Goal: Transaction & Acquisition: Purchase product/service

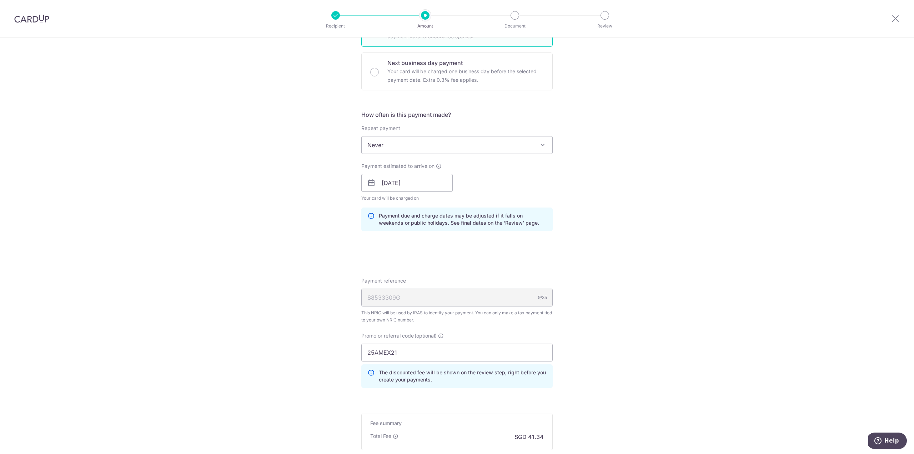
scroll to position [335, 0]
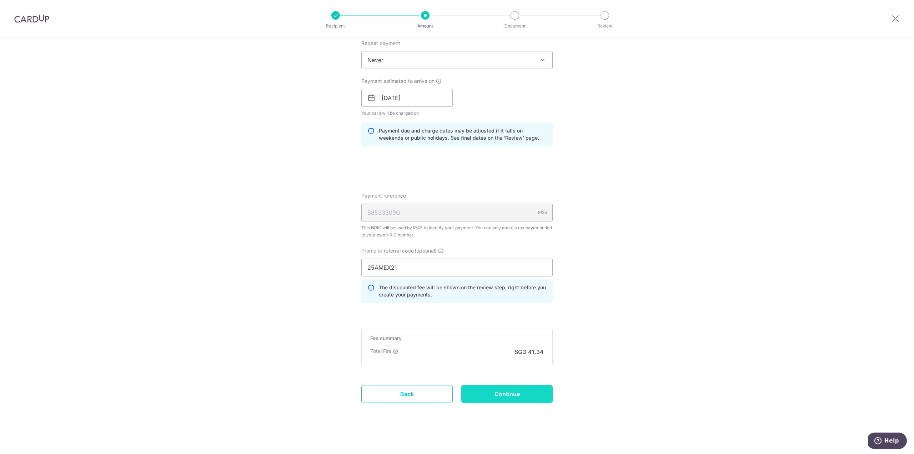
click at [524, 387] on input "Continue" at bounding box center [506, 394] width 91 height 18
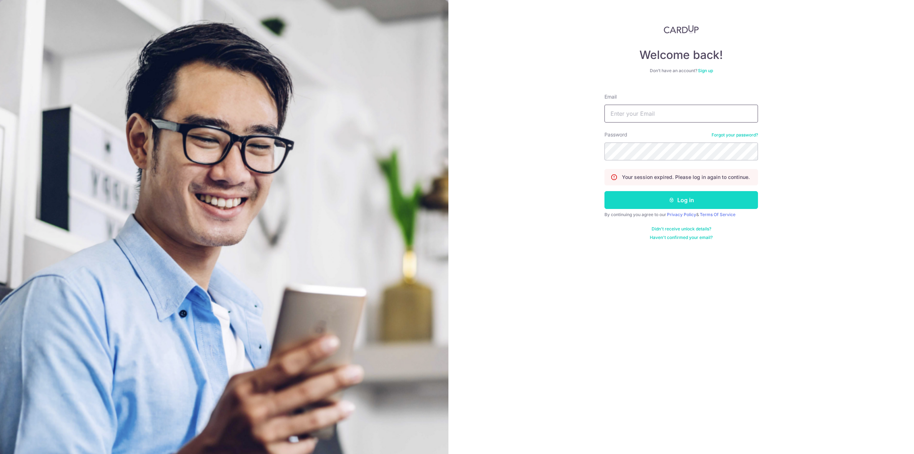
type input "maudibb30@hotmail.com"
click at [646, 207] on button "Log in" at bounding box center [681, 200] width 154 height 18
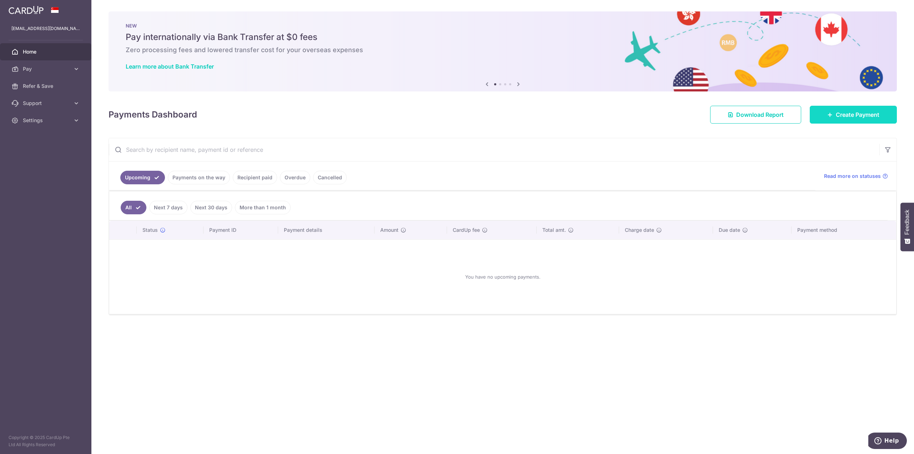
click at [848, 115] on span "Create Payment" at bounding box center [858, 114] width 44 height 9
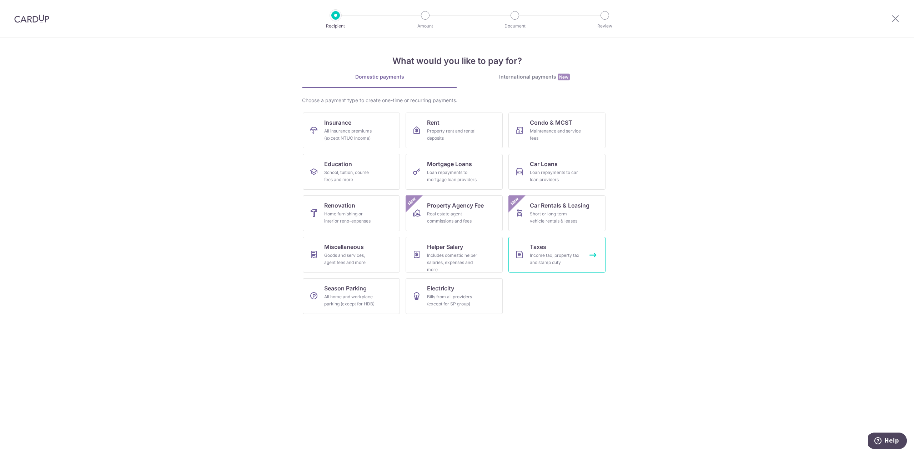
click at [555, 249] on link "Taxes Income tax, property tax and stamp duty" at bounding box center [556, 255] width 97 height 36
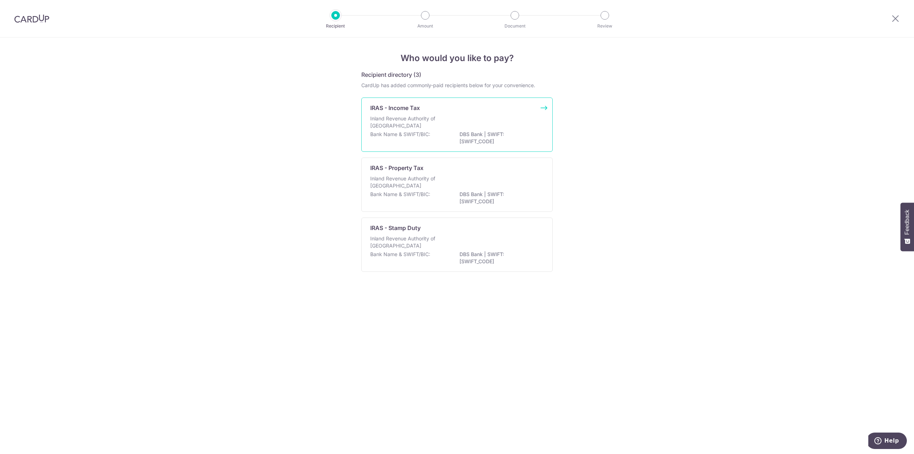
click at [426, 118] on p "Inland Revenue Authority of Singapore" at bounding box center [408, 122] width 76 height 14
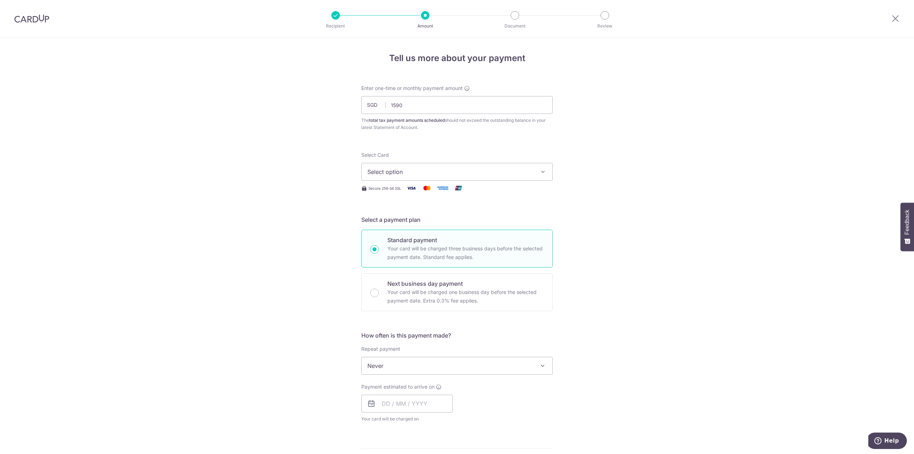
type input "1,590.00"
click at [451, 177] on button "Select option" at bounding box center [456, 172] width 191 height 18
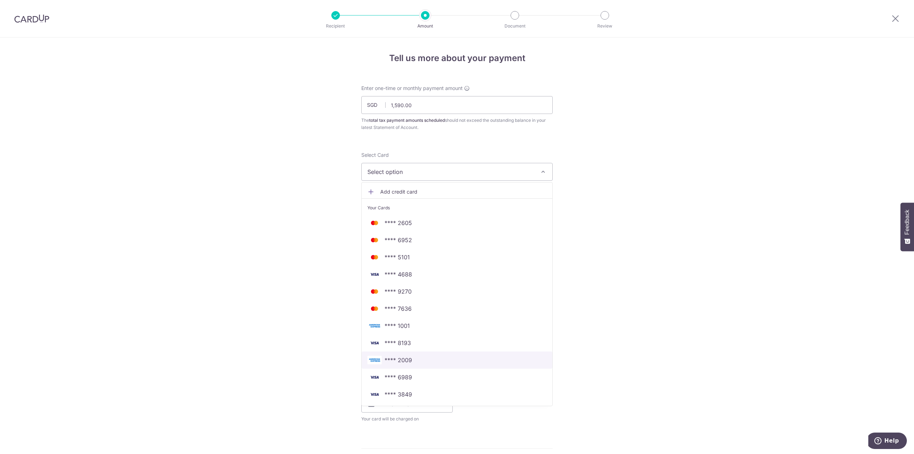
click at [436, 356] on span "**** 2009" at bounding box center [456, 360] width 179 height 9
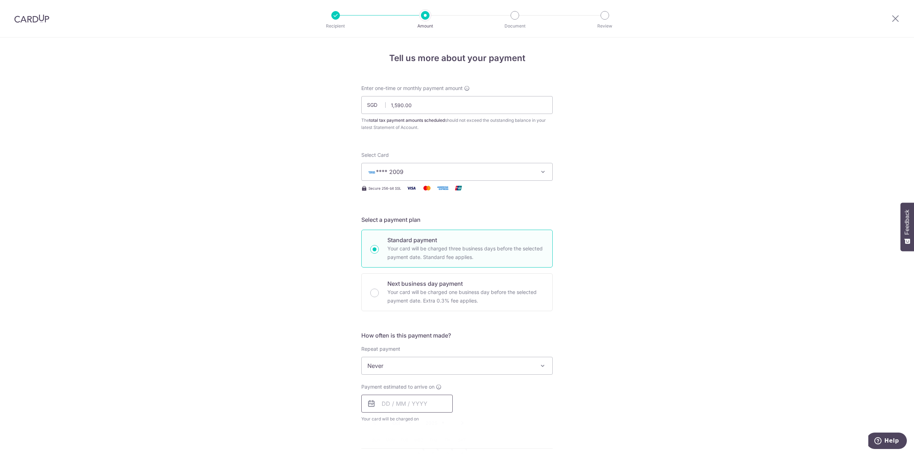
click at [401, 399] on input "text" at bounding box center [406, 403] width 91 height 18
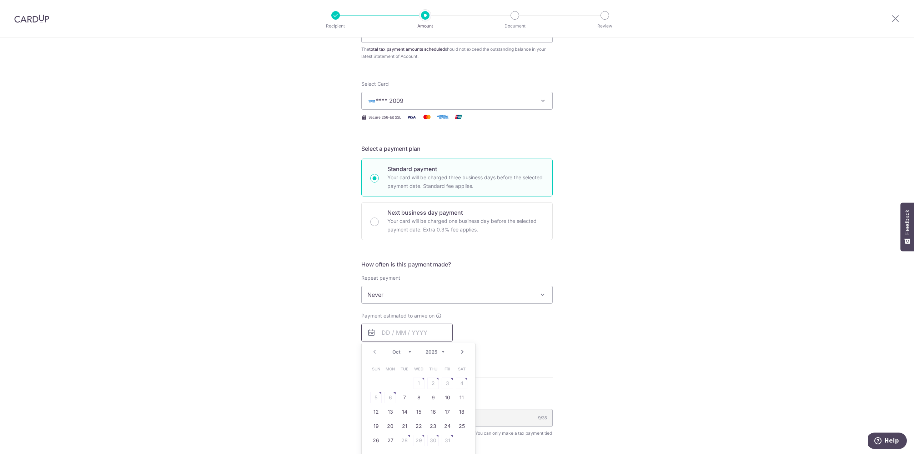
scroll to position [71, 0]
click at [402, 394] on link "7" at bounding box center [404, 396] width 11 height 11
type input "[DATE]"
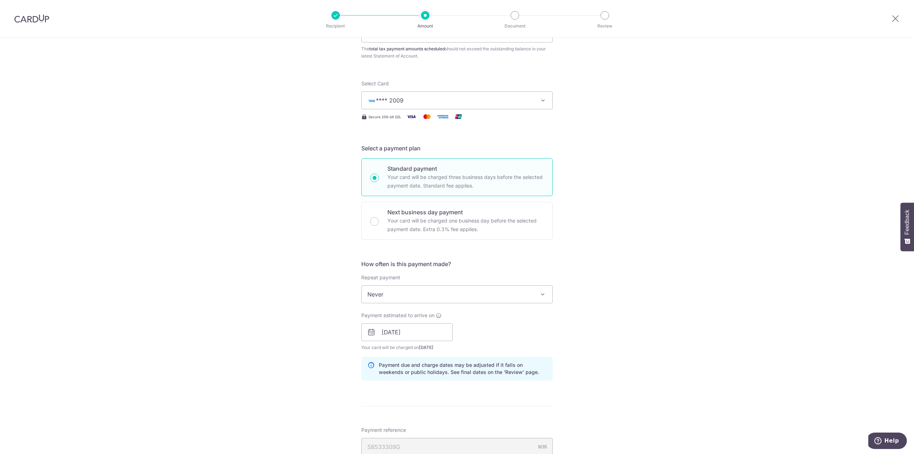
click at [581, 359] on div "Tell us more about your payment Enter one-time or monthly payment amount SGD 1,…" at bounding box center [457, 312] width 914 height 692
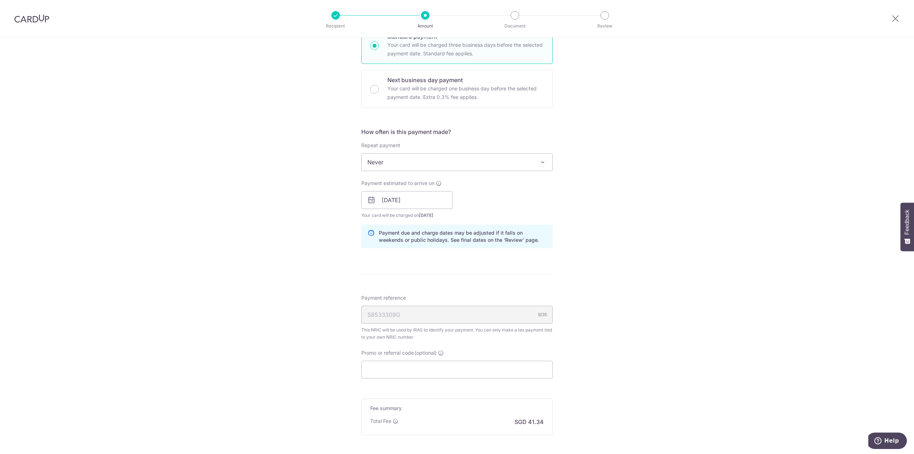
scroll to position [214, 0]
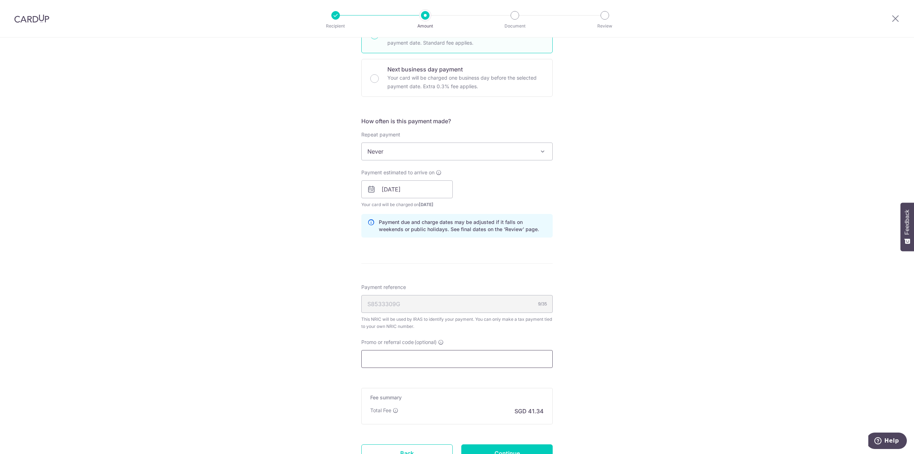
click at [389, 354] on input "Promo or referral code (optional)" at bounding box center [456, 359] width 191 height 18
paste input "Approach/Scope To deliver these objectives, there are two key areas that needs …"
type input "Approach/Scope To deliver these objectives, there are two key areas that needs …"
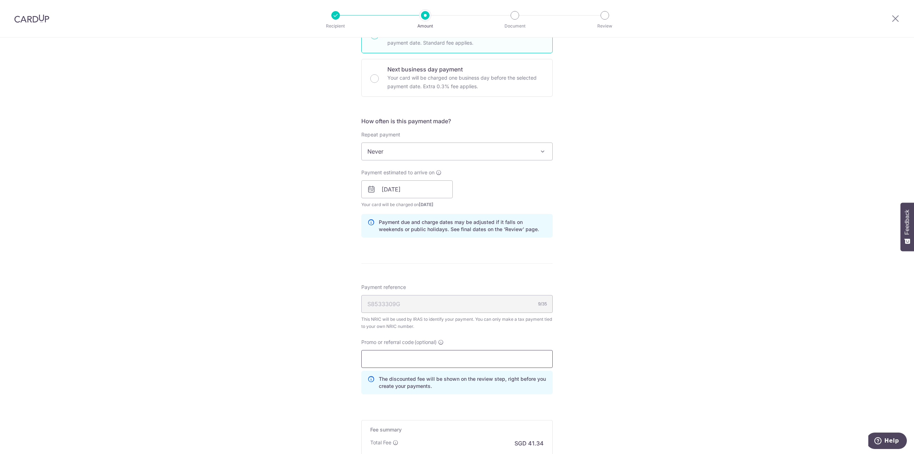
scroll to position [0, 0]
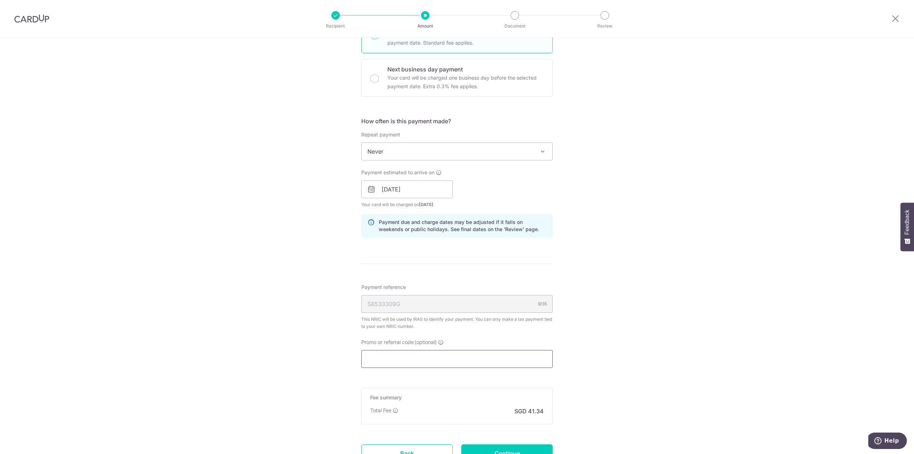
paste input "25AMEX21"
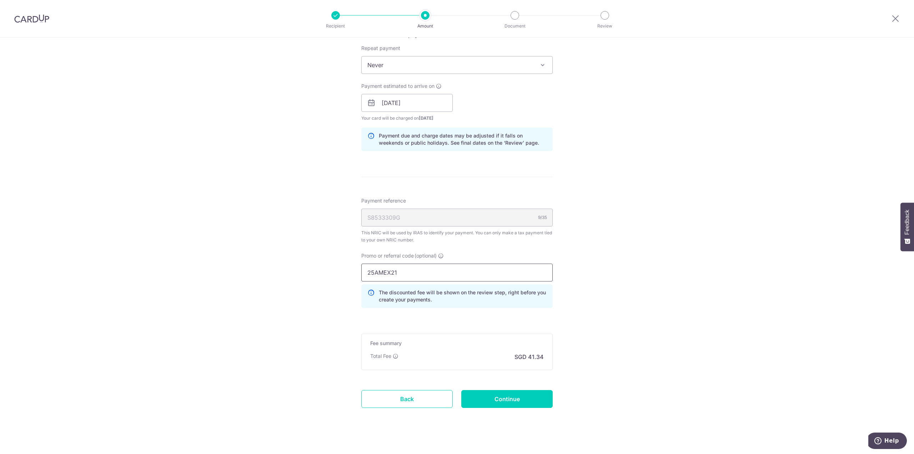
scroll to position [306, 0]
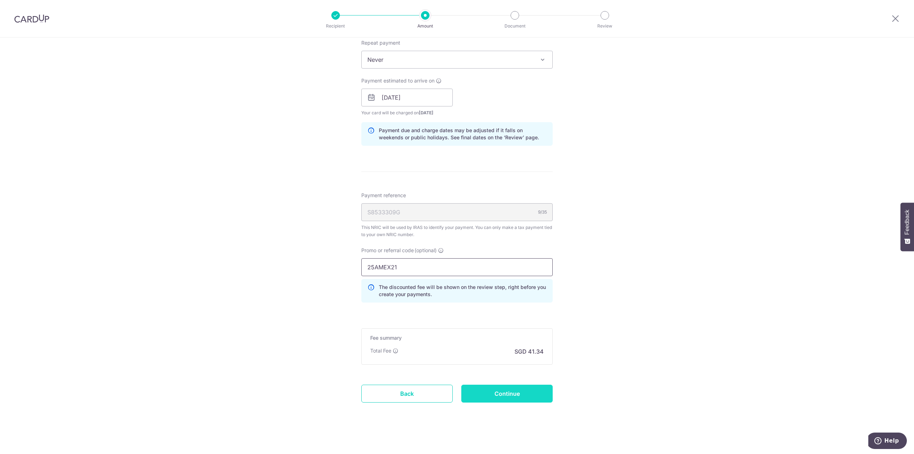
type input "25AMEX21"
click at [533, 384] on input "Continue" at bounding box center [506, 393] width 91 height 18
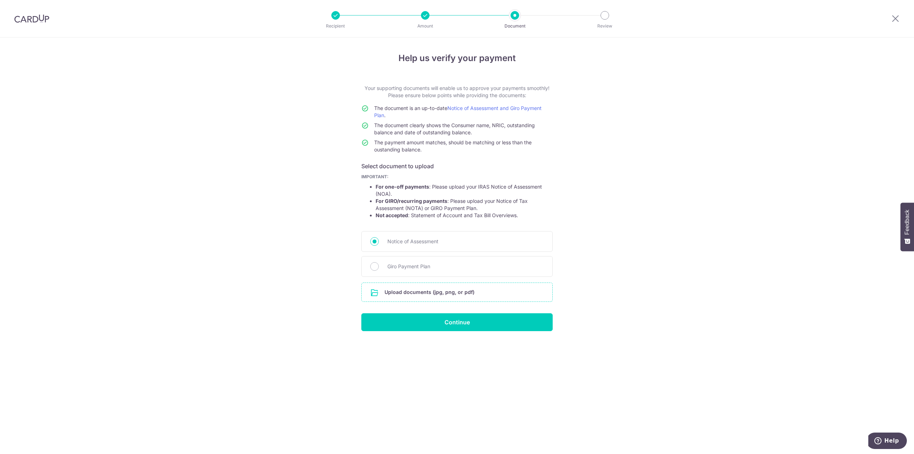
click at [446, 291] on input "file" at bounding box center [457, 292] width 191 height 19
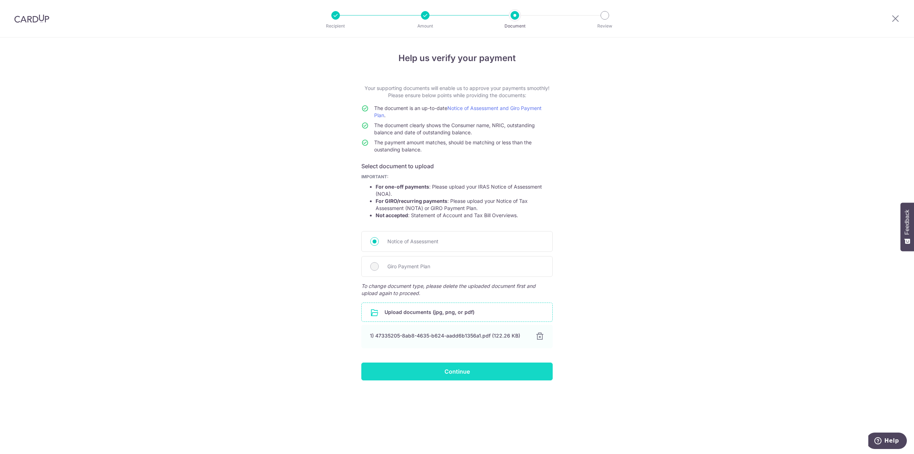
click at [499, 369] on input "Continue" at bounding box center [456, 371] width 191 height 18
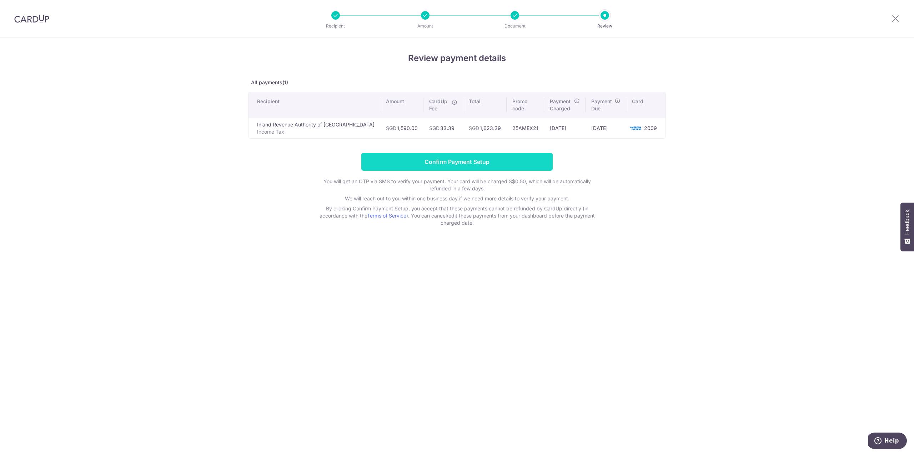
click at [514, 163] on input "Confirm Payment Setup" at bounding box center [456, 162] width 191 height 18
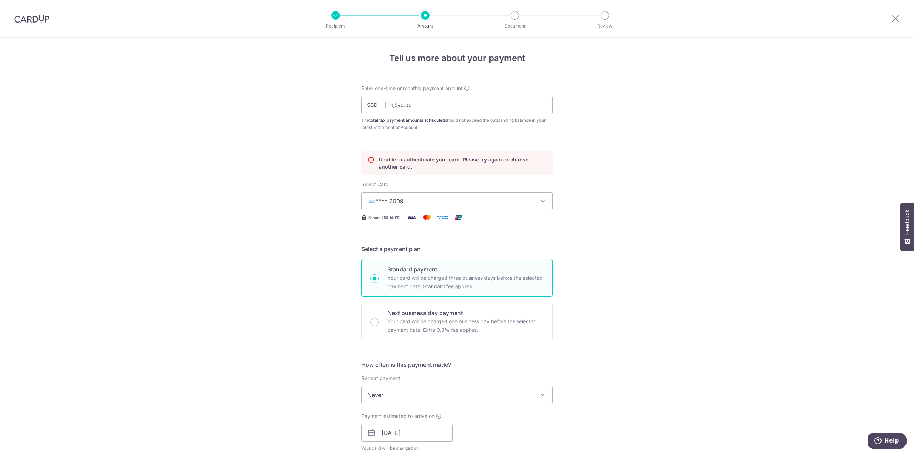
click at [545, 196] on button "**** 2009" at bounding box center [456, 201] width 191 height 18
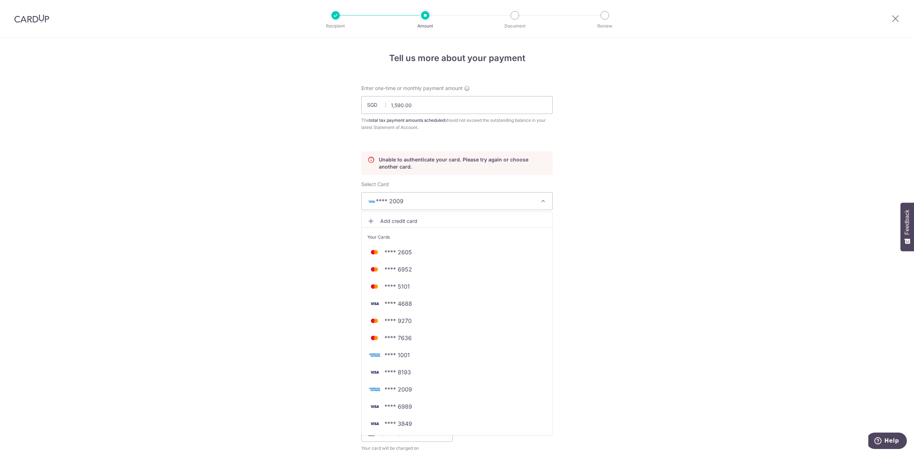
drag, startPoint x: 624, startPoint y: 368, endPoint x: 625, endPoint y: 363, distance: 4.9
click at [624, 368] on div "Tell us more about your payment Enter one-time or monthly payment amount SGD 1,…" at bounding box center [457, 414] width 914 height 754
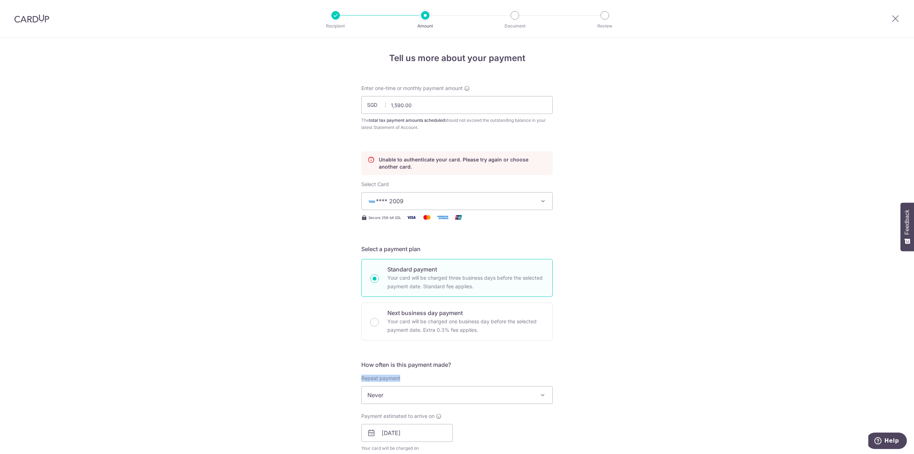
click at [433, 193] on button "**** 2009" at bounding box center [456, 201] width 191 height 18
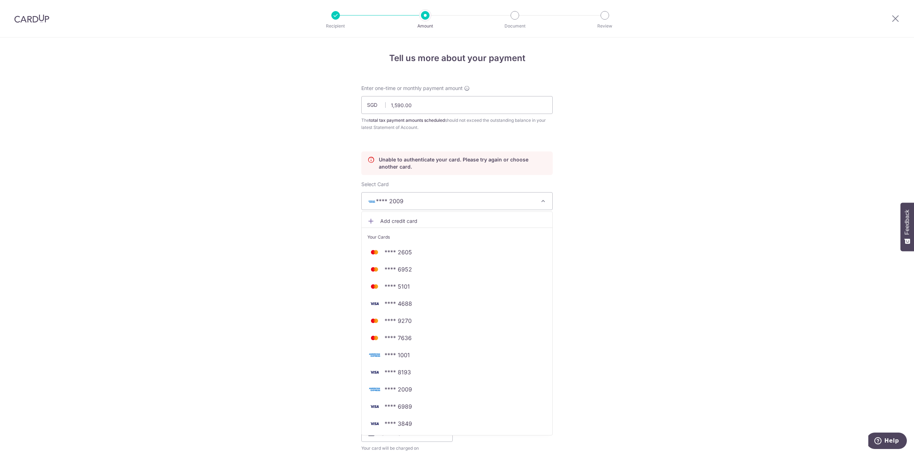
click at [425, 216] on link "Add credit card" at bounding box center [457, 221] width 191 height 13
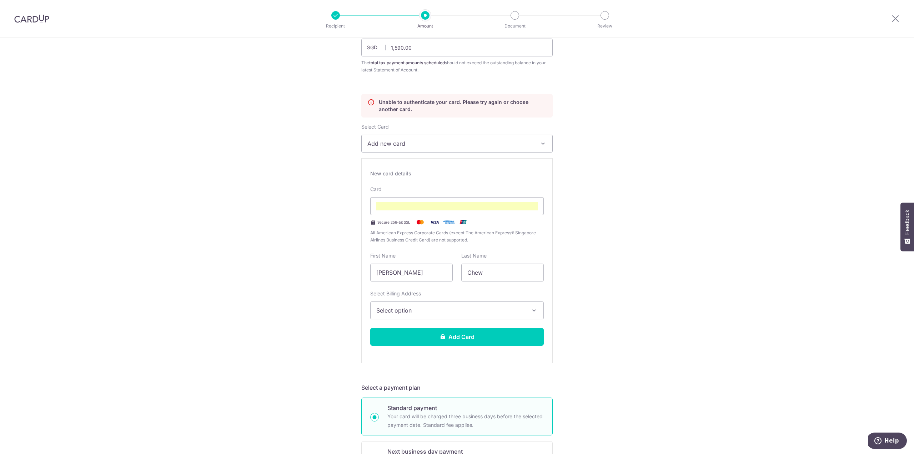
scroll to position [71, 0]
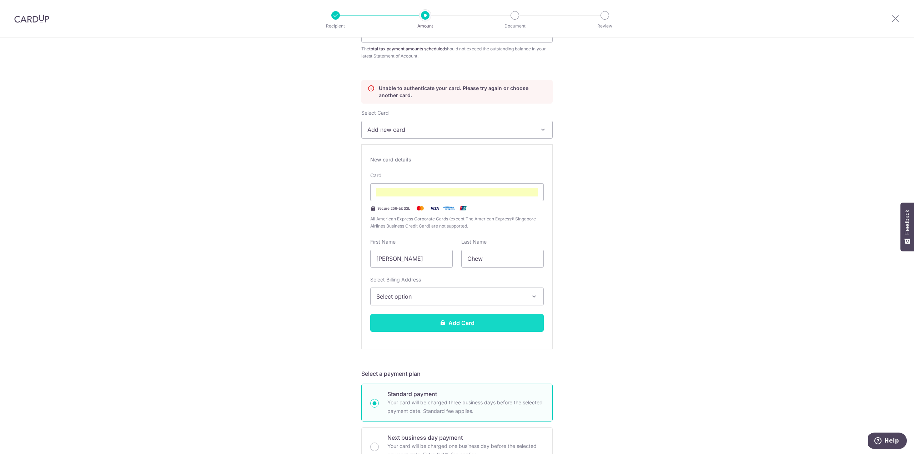
click at [481, 320] on button "Add Card" at bounding box center [457, 323] width 174 height 18
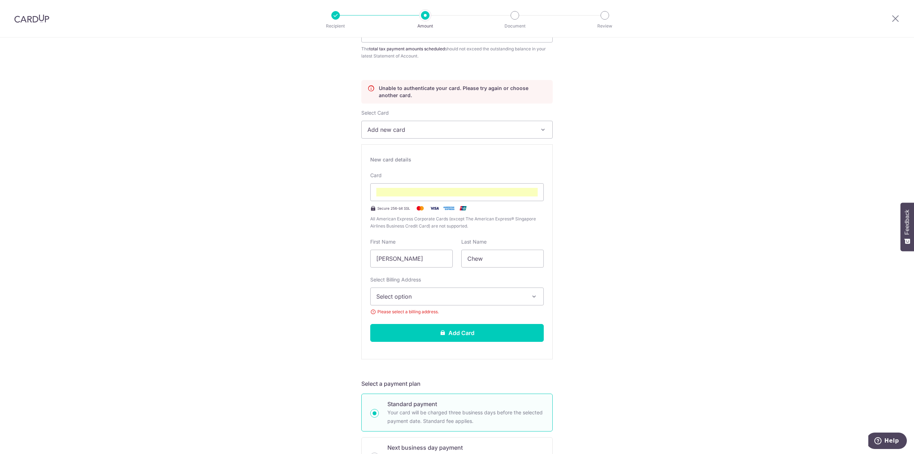
click at [434, 290] on button "Select option" at bounding box center [457, 296] width 174 height 18
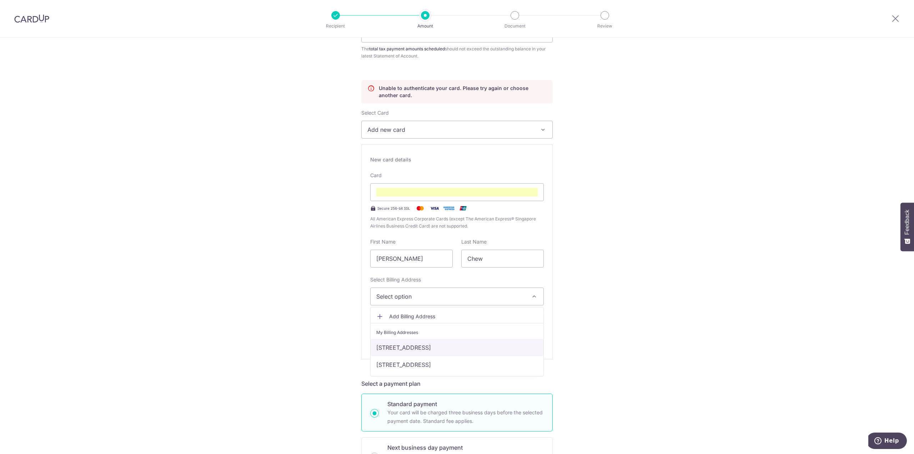
click at [431, 348] on link "[STREET_ADDRESS]" at bounding box center [457, 347] width 173 height 17
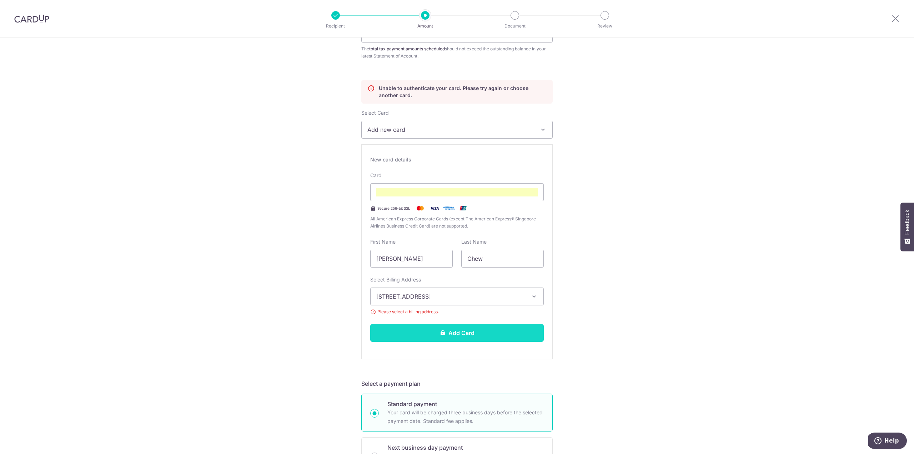
click at [431, 325] on button "Add Card" at bounding box center [457, 333] width 174 height 18
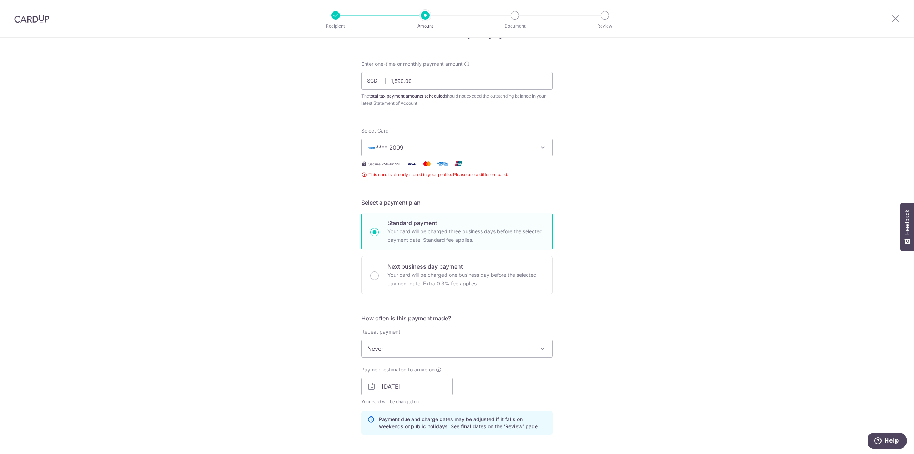
scroll to position [15, 0]
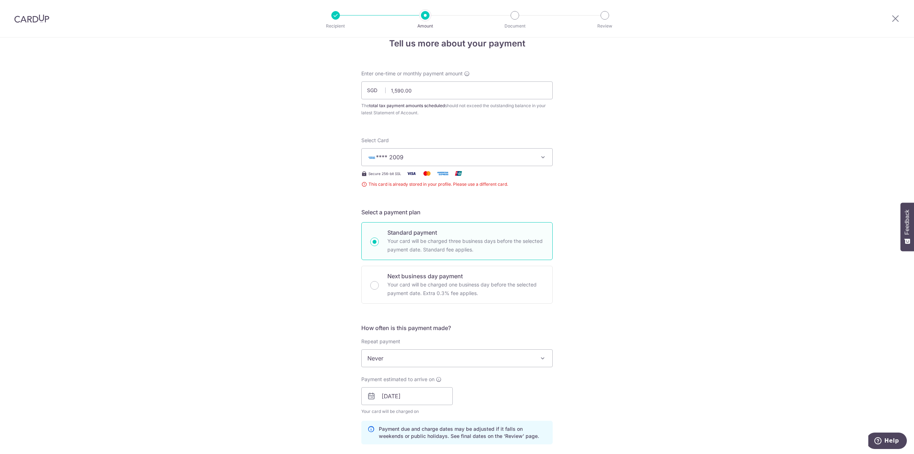
click at [478, 159] on span "**** 2009" at bounding box center [450, 157] width 166 height 9
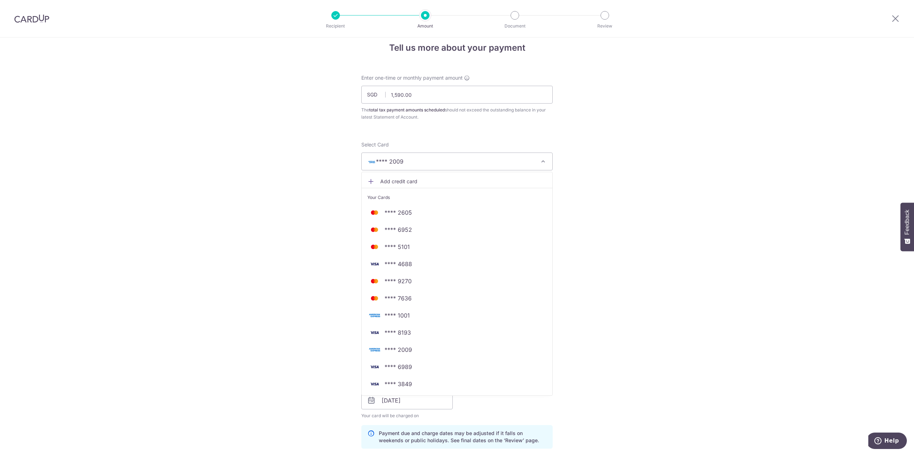
scroll to position [0, 0]
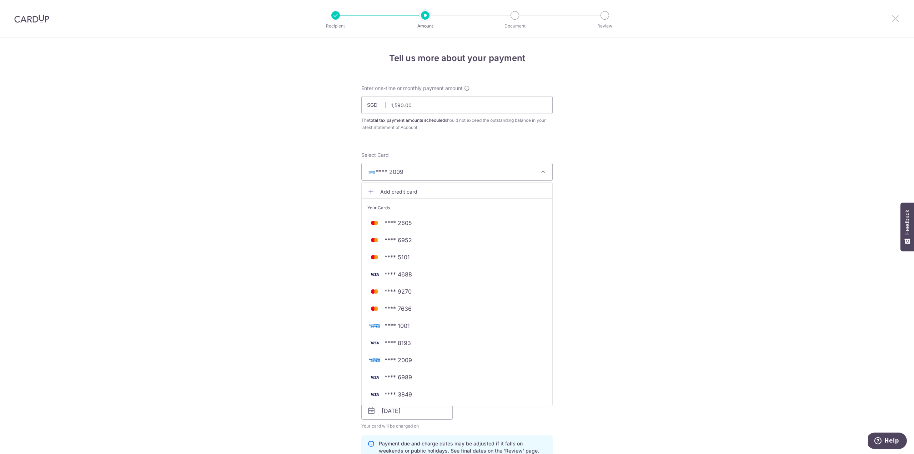
click at [897, 18] on icon at bounding box center [895, 18] width 9 height 9
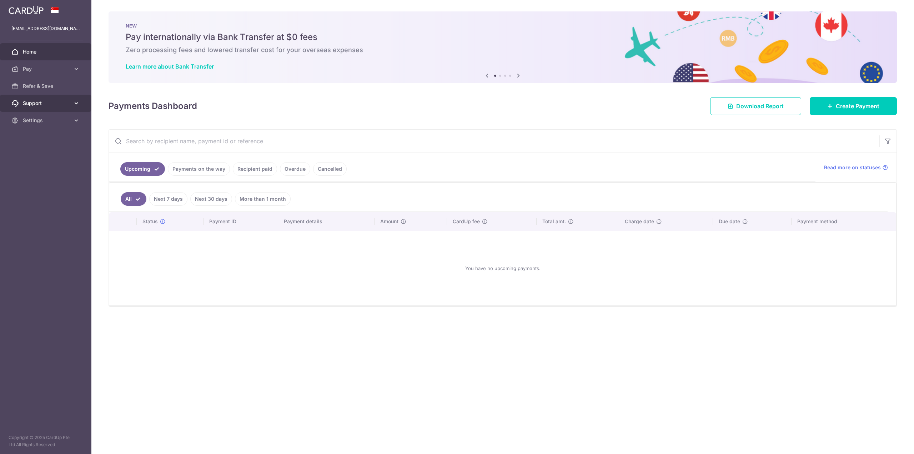
click at [69, 104] on span "Support" at bounding box center [46, 103] width 47 height 7
click at [74, 161] on icon at bounding box center [76, 163] width 7 height 7
click at [66, 177] on span "Account" at bounding box center [46, 180] width 47 height 7
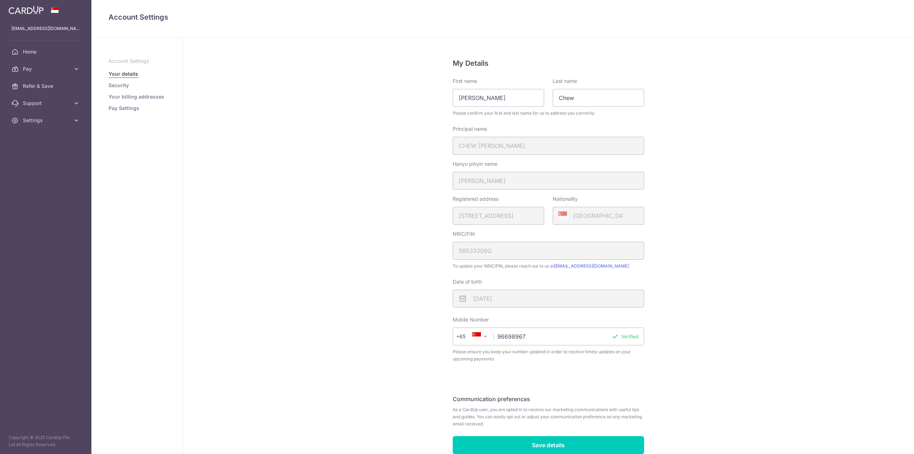
click at [129, 108] on link "Pay Settings" at bounding box center [124, 108] width 31 height 7
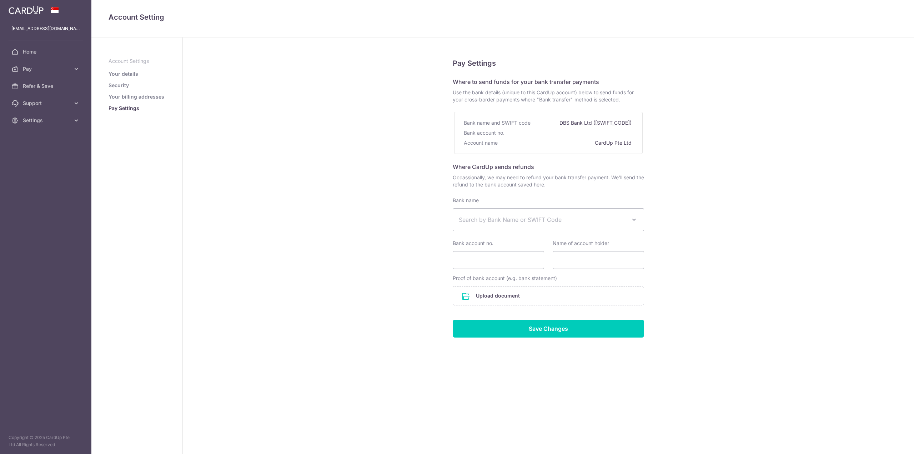
select select
click at [140, 96] on link "Your billing addresses" at bounding box center [137, 96] width 56 height 7
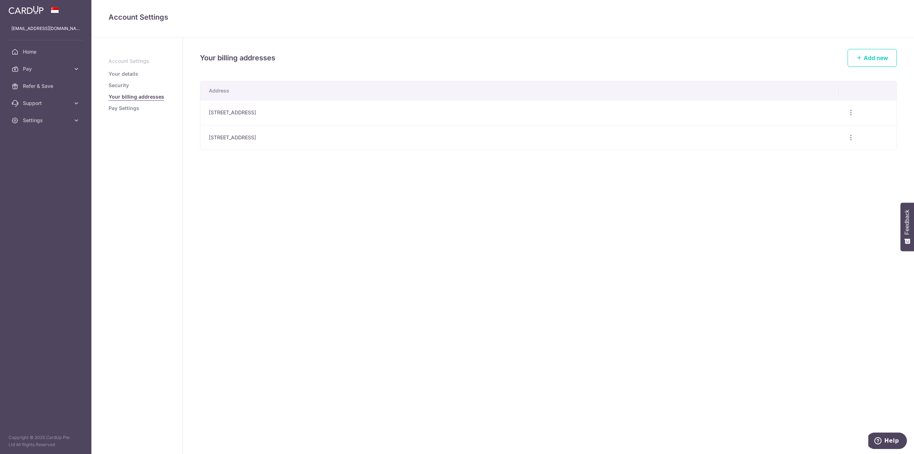
click at [117, 69] on ul "Account Settings Your details Security Your billing addresses Pay Settings" at bounding box center [137, 84] width 57 height 54
click at [121, 74] on link "Your details" at bounding box center [124, 73] width 30 height 7
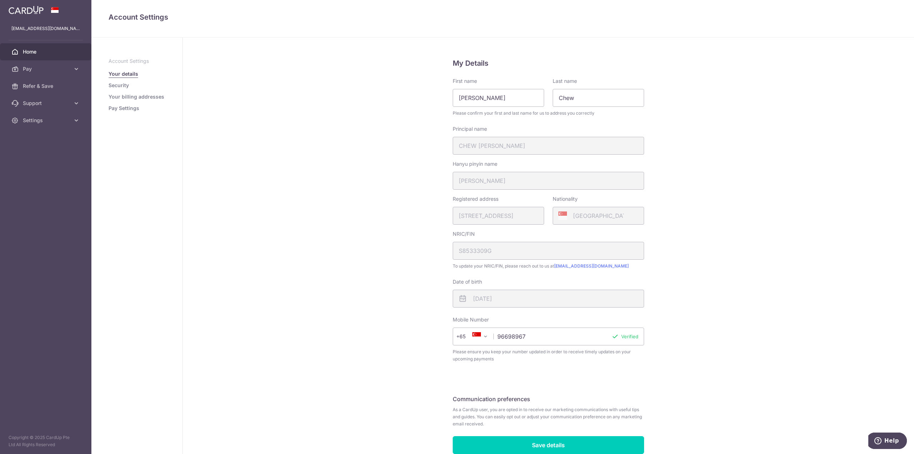
click at [34, 51] on span "Home" at bounding box center [46, 51] width 47 height 7
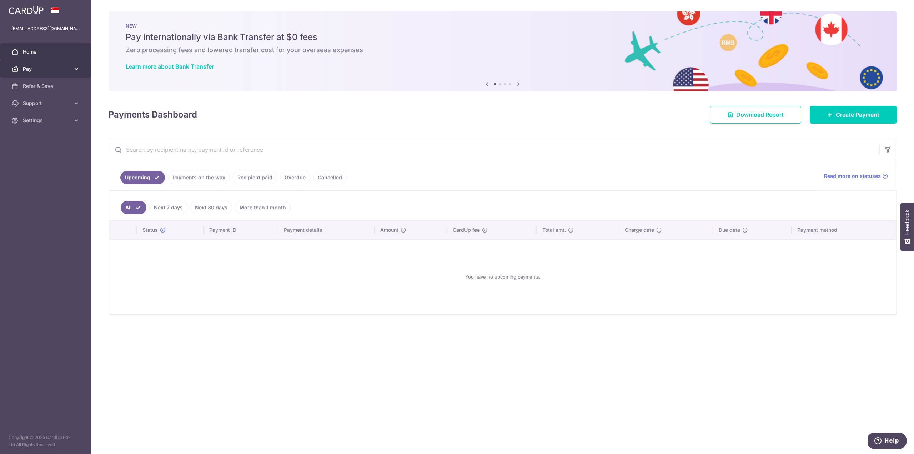
click at [31, 64] on link "Pay" at bounding box center [45, 68] width 91 height 17
click at [60, 120] on span "Cards" at bounding box center [46, 120] width 47 height 7
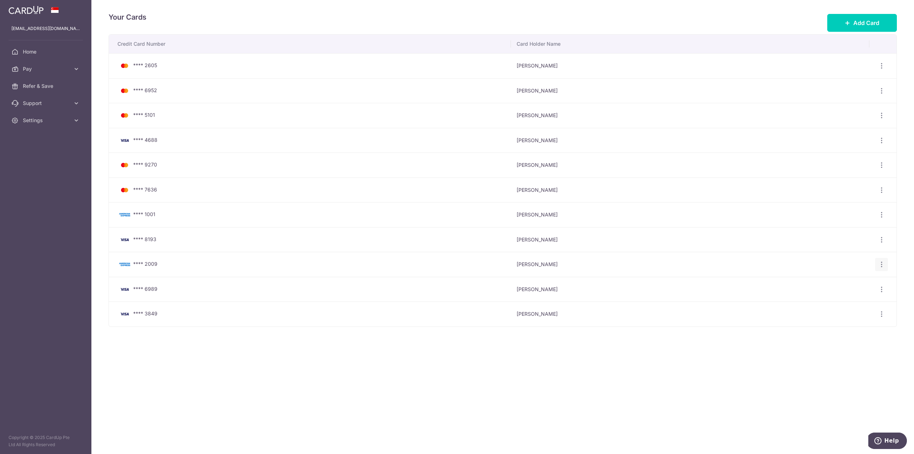
click at [880, 263] on icon "button" at bounding box center [881, 264] width 7 height 7
click at [856, 297] on span "Delete" at bounding box center [857, 301] width 49 height 9
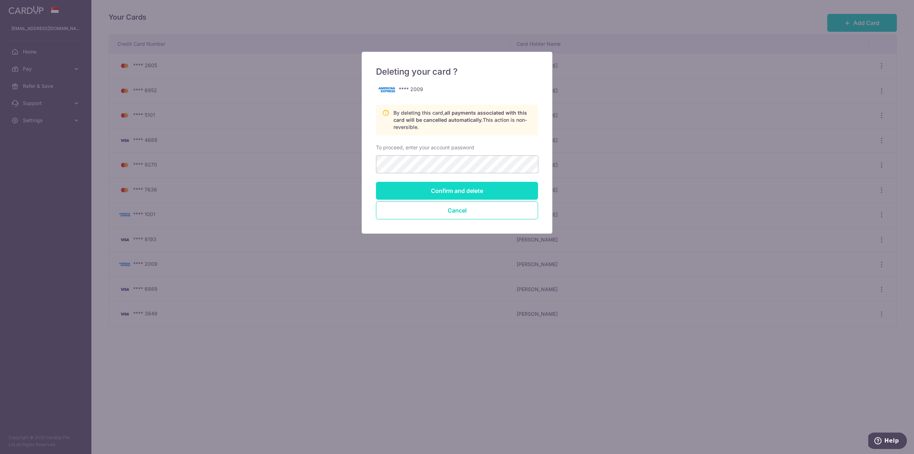
click at [464, 187] on input "Confirm and delete" at bounding box center [457, 191] width 162 height 18
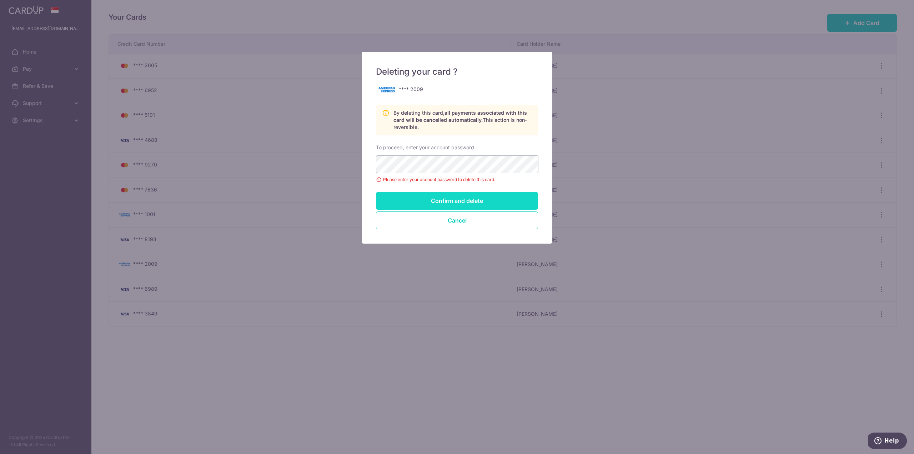
click at [466, 207] on input "Confirm and delete" at bounding box center [457, 201] width 162 height 18
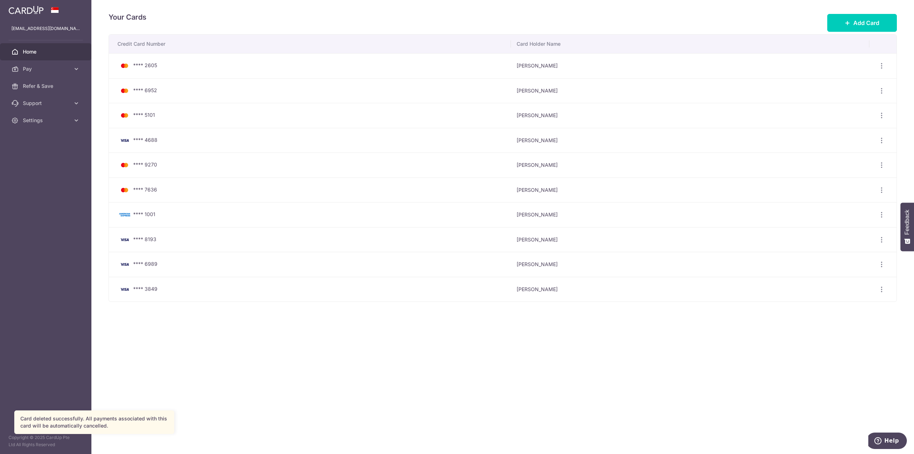
click at [29, 52] on span "Home" at bounding box center [46, 51] width 47 height 7
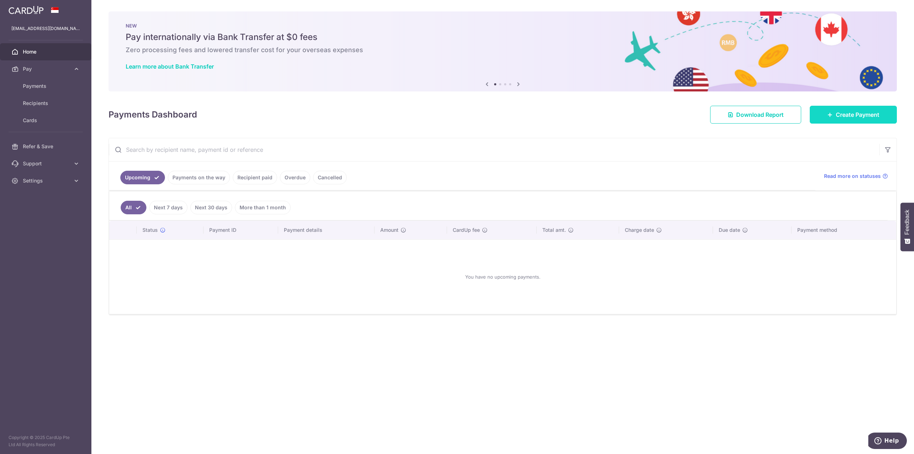
click at [861, 115] on span "Create Payment" at bounding box center [858, 114] width 44 height 9
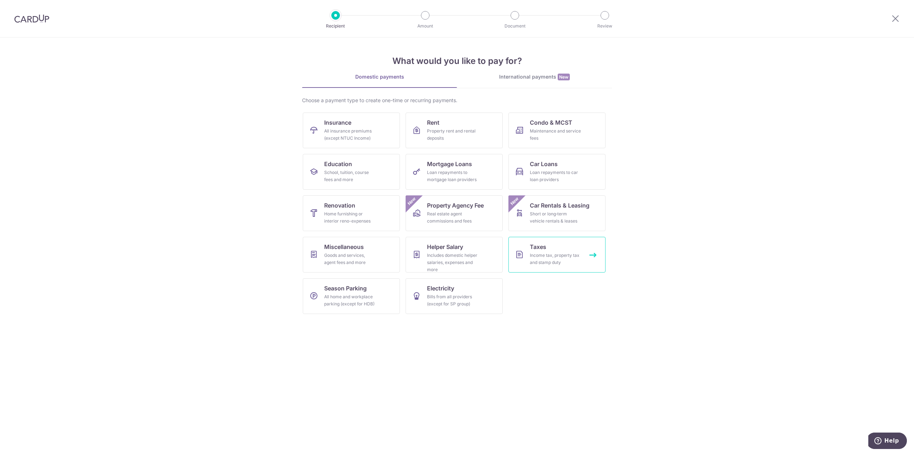
click at [560, 258] on div "Income tax, property tax and stamp duty" at bounding box center [555, 259] width 51 height 14
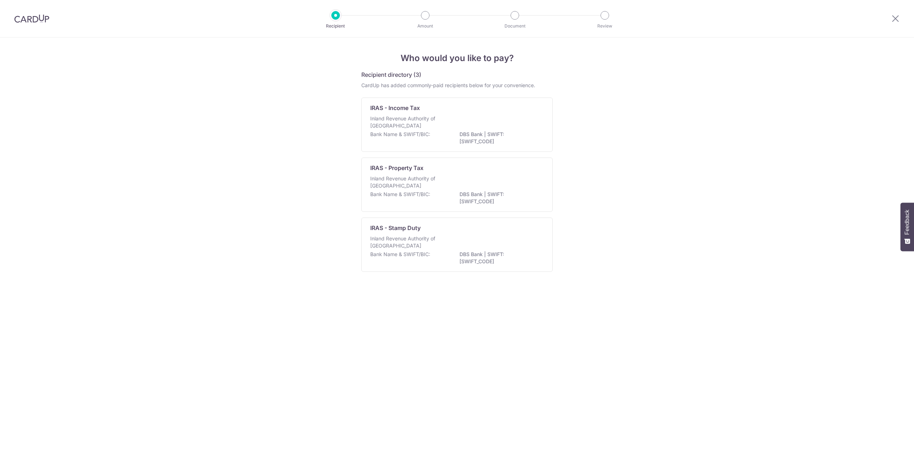
click at [467, 137] on p "DBS Bank | SWIFT: DBSSSGSGXXX" at bounding box center [499, 138] width 80 height 14
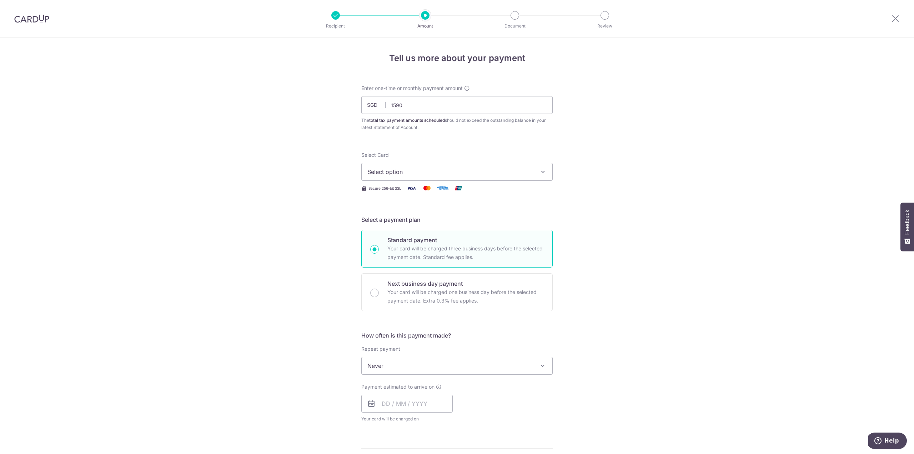
type input "1,590.00"
click at [402, 177] on button "Select option" at bounding box center [456, 172] width 191 height 18
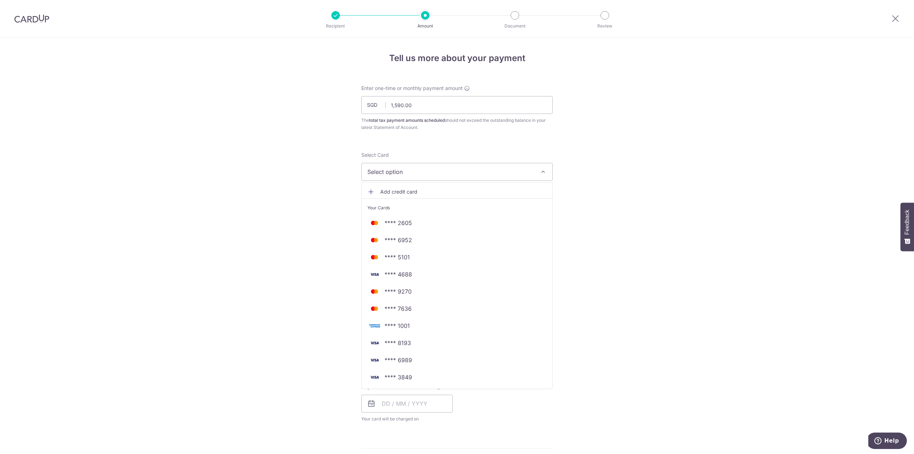
click at [394, 192] on span "Add credit card" at bounding box center [463, 191] width 166 height 7
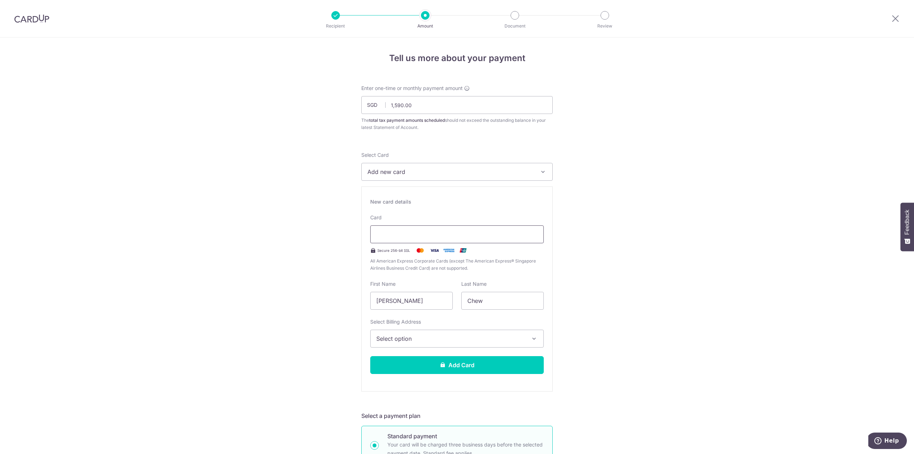
click at [416, 238] on div at bounding box center [457, 234] width 174 height 18
type input "04 / 2028"
drag, startPoint x: 585, startPoint y: 360, endPoint x: 599, endPoint y: 360, distance: 13.2
click at [459, 333] on button "Select option" at bounding box center [457, 339] width 174 height 18
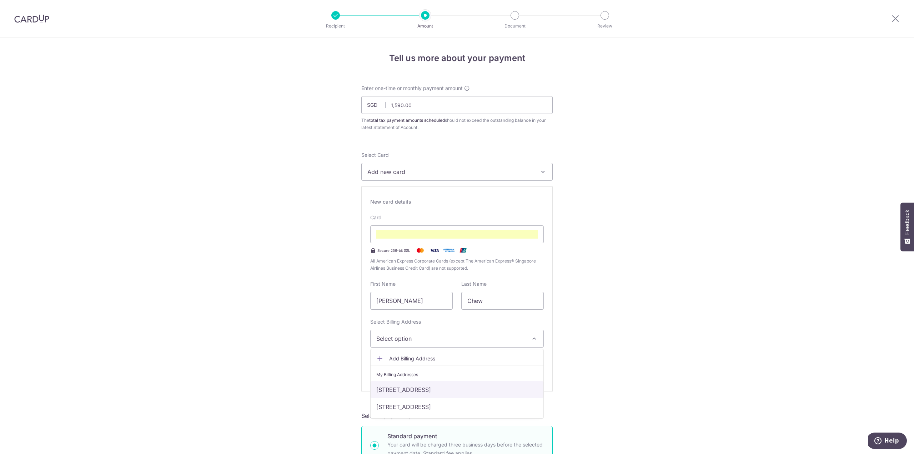
click at [426, 386] on link "[STREET_ADDRESS]" at bounding box center [457, 389] width 173 height 17
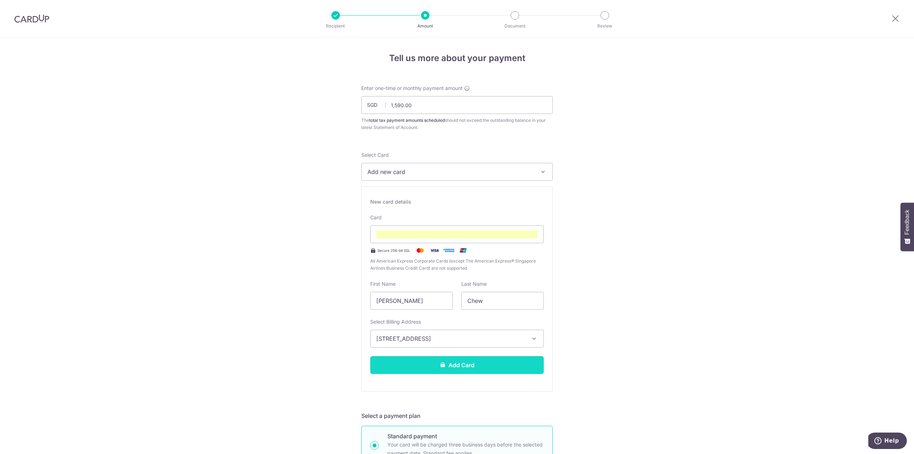
click at [429, 356] on button "Add Card" at bounding box center [457, 365] width 174 height 18
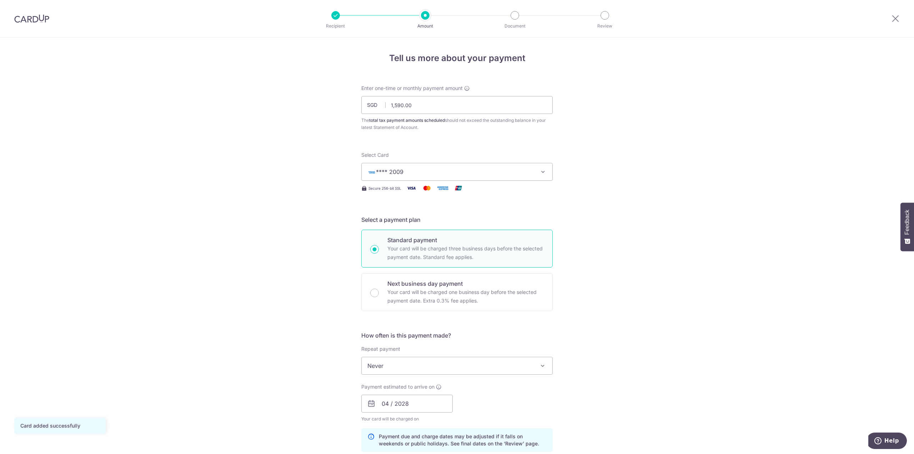
scroll to position [179, 0]
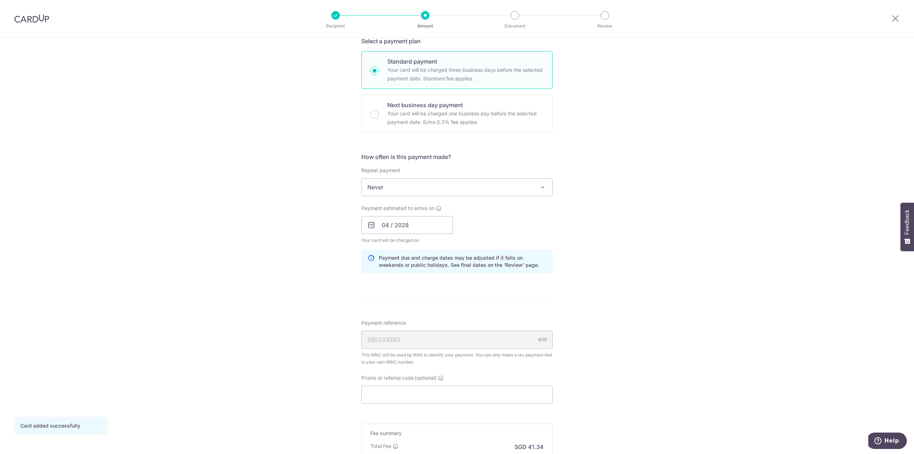
click at [416, 383] on div "Promo or referral code (optional) The discounted fee will be shown on the revie…" at bounding box center [456, 388] width 191 height 29
click at [422, 392] on input "Promo or referral code (optional)" at bounding box center [456, 395] width 191 height 18
paste input "25AMEX21"
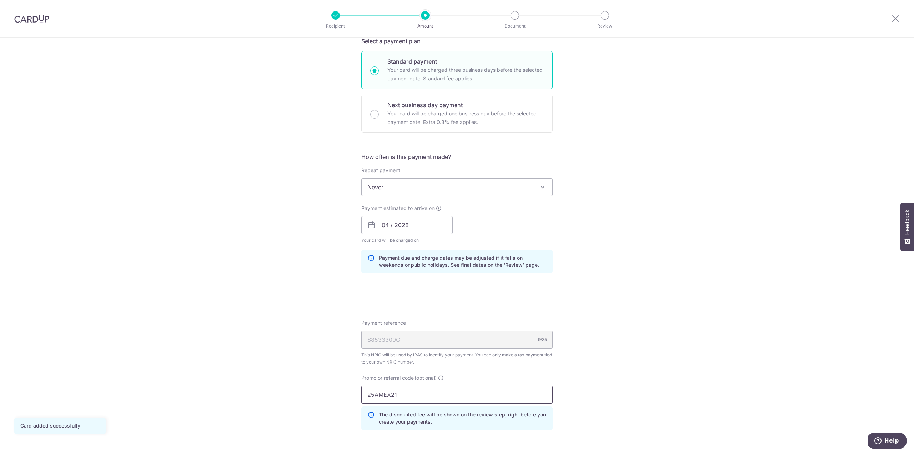
scroll to position [306, 0]
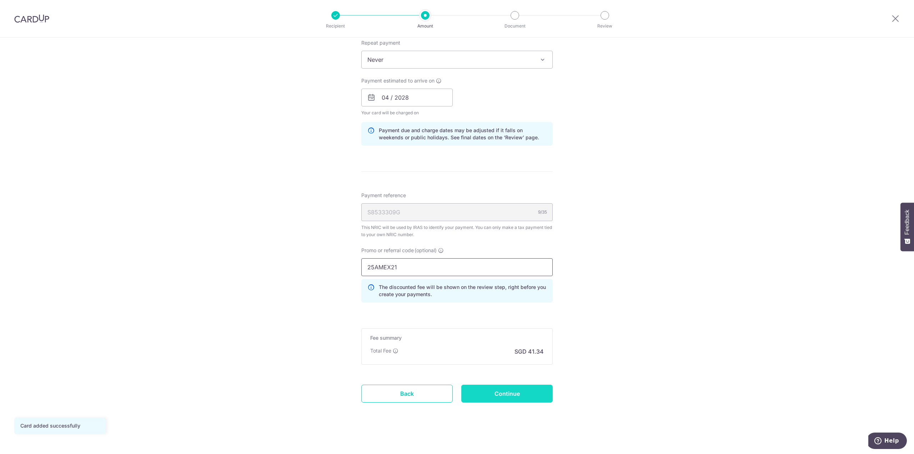
type input "25AMEX21"
click at [499, 385] on input "Continue" at bounding box center [506, 393] width 91 height 18
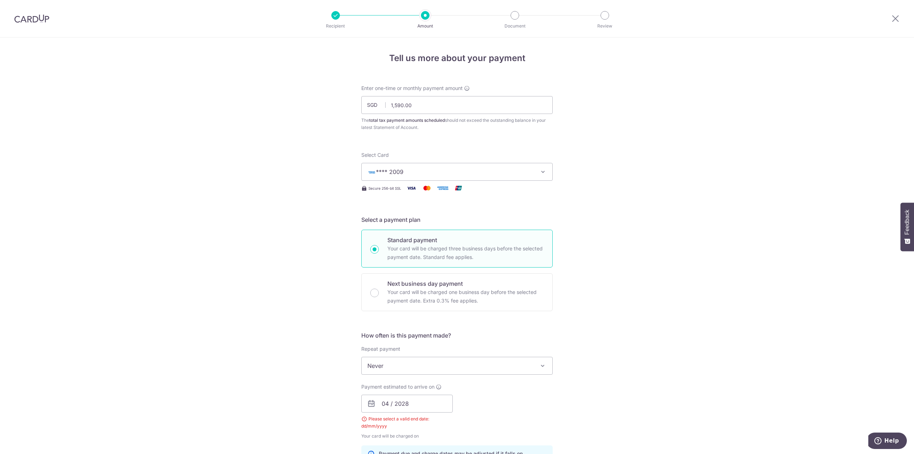
scroll to position [323, 0]
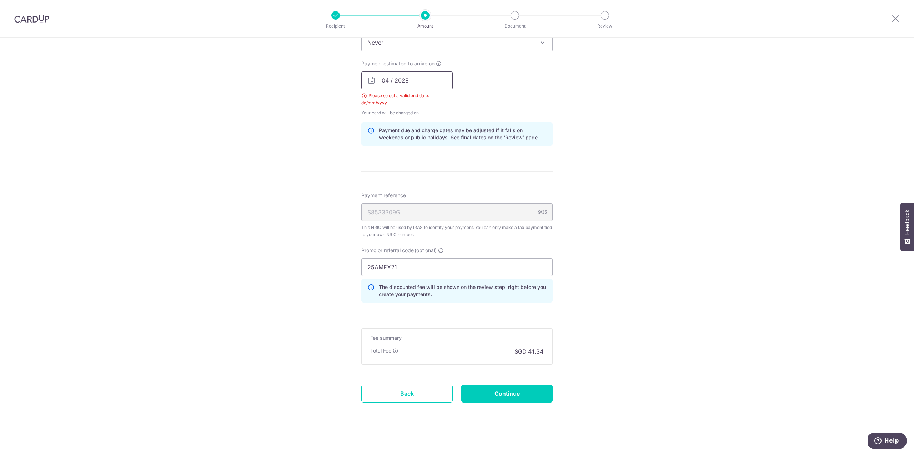
click at [416, 79] on input "04 / 2028" at bounding box center [406, 80] width 91 height 18
click at [406, 145] on link "7" at bounding box center [404, 145] width 11 height 11
type input "[DATE]"
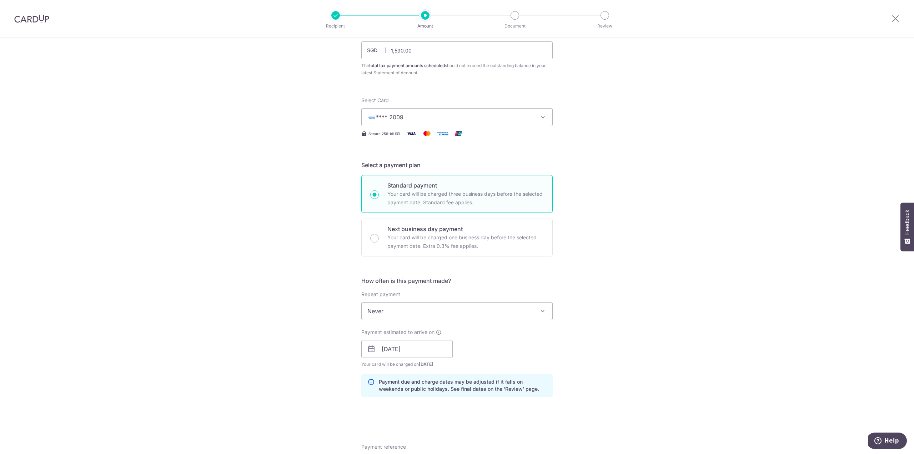
scroll to position [250, 0]
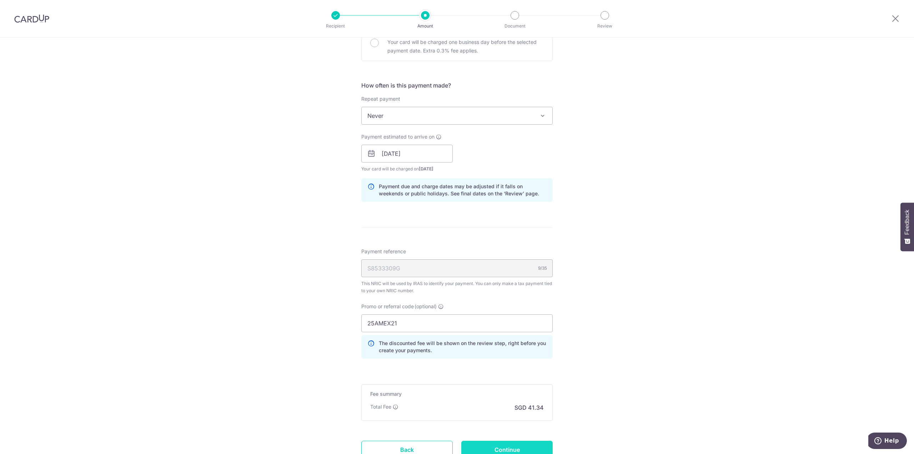
click at [496, 449] on input "Continue" at bounding box center [506, 450] width 91 height 18
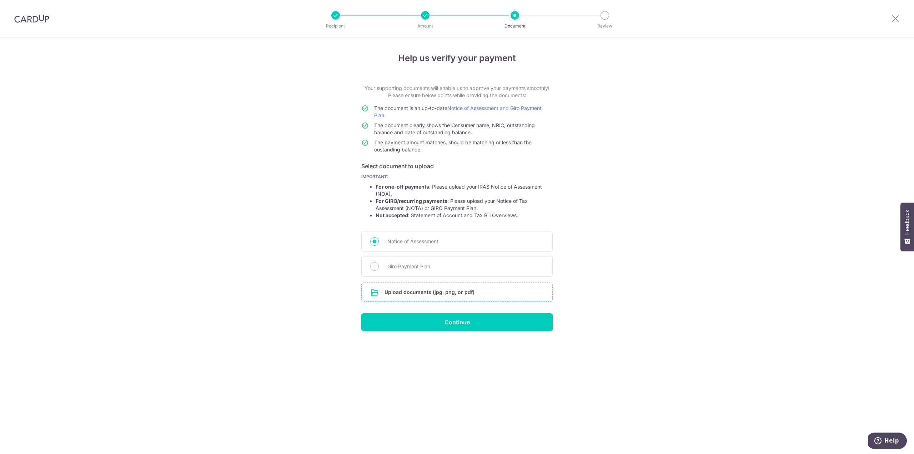
click at [446, 292] on input "file" at bounding box center [457, 292] width 191 height 19
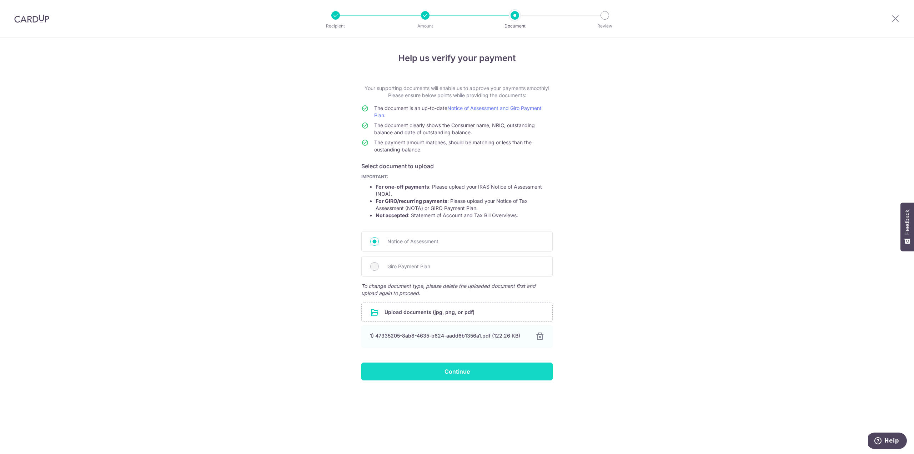
click at [486, 370] on input "Continue" at bounding box center [456, 371] width 191 height 18
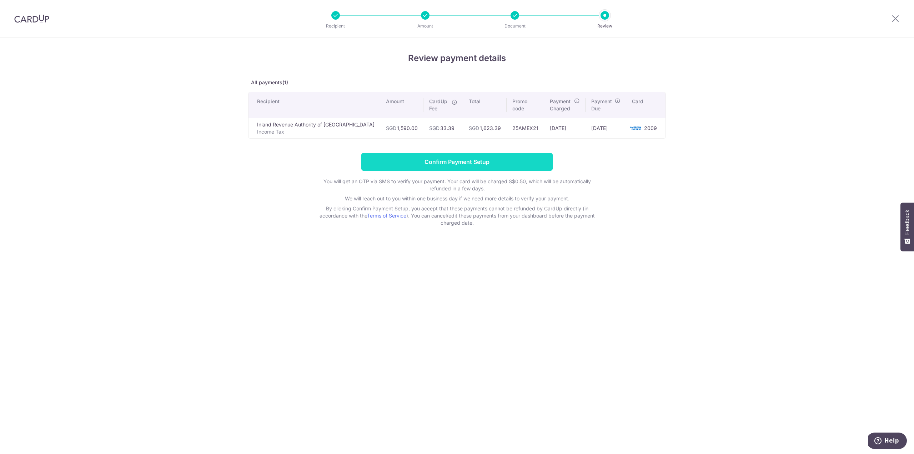
click at [483, 157] on input "Confirm Payment Setup" at bounding box center [456, 162] width 191 height 18
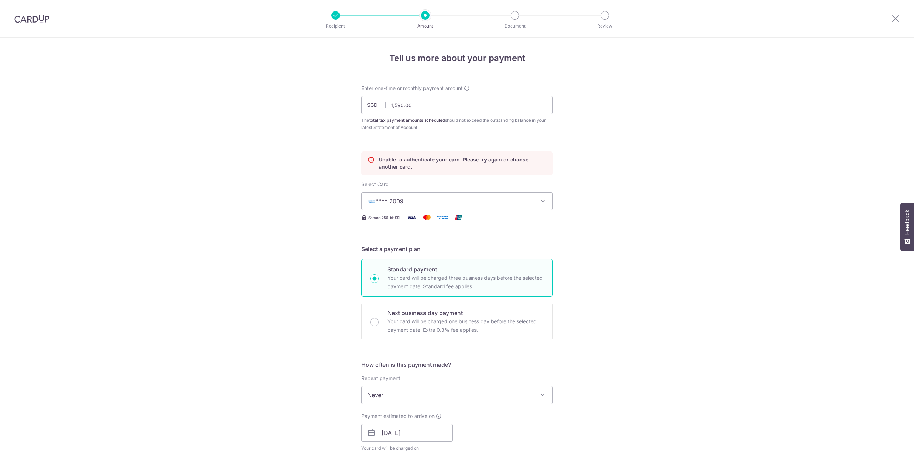
scroll to position [114, 0]
